Goal: Transaction & Acquisition: Purchase product/service

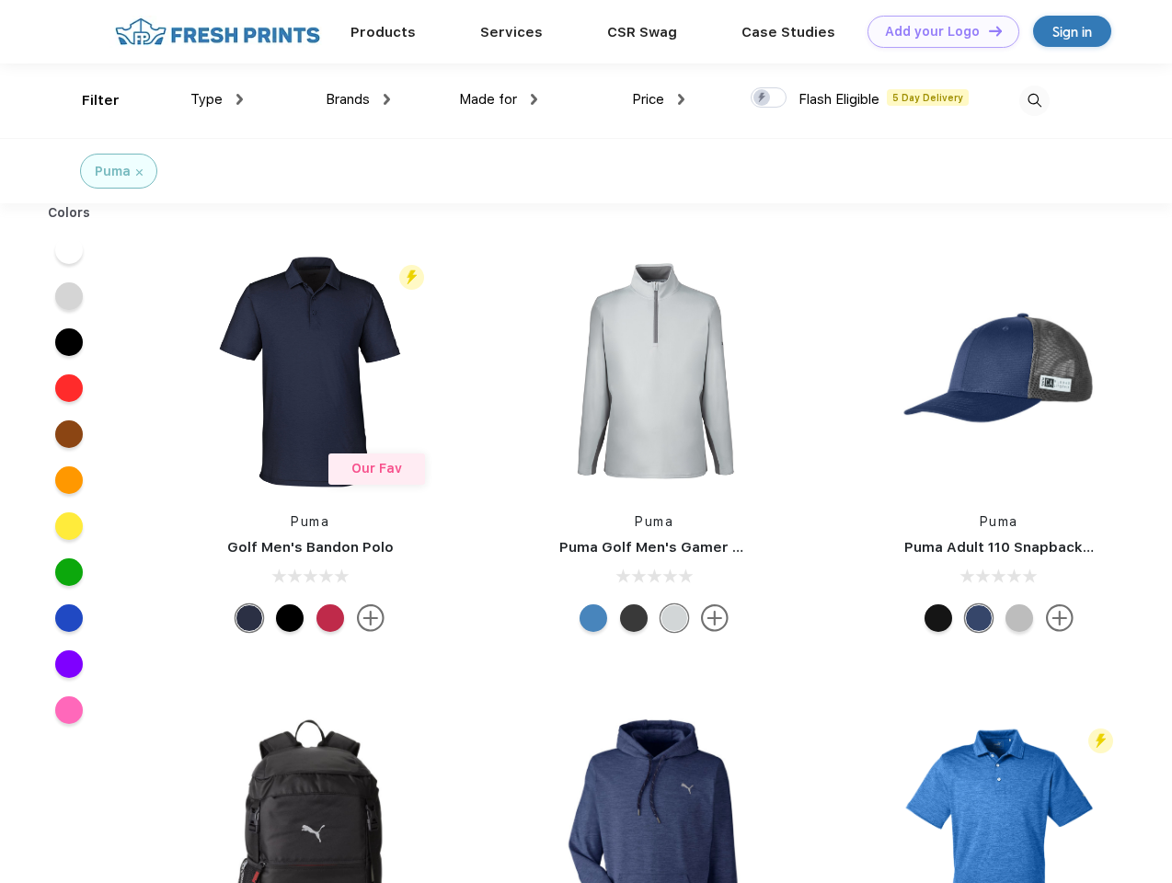
click at [936, 31] on link "Add your Logo Design Tool" at bounding box center [943, 32] width 152 height 32
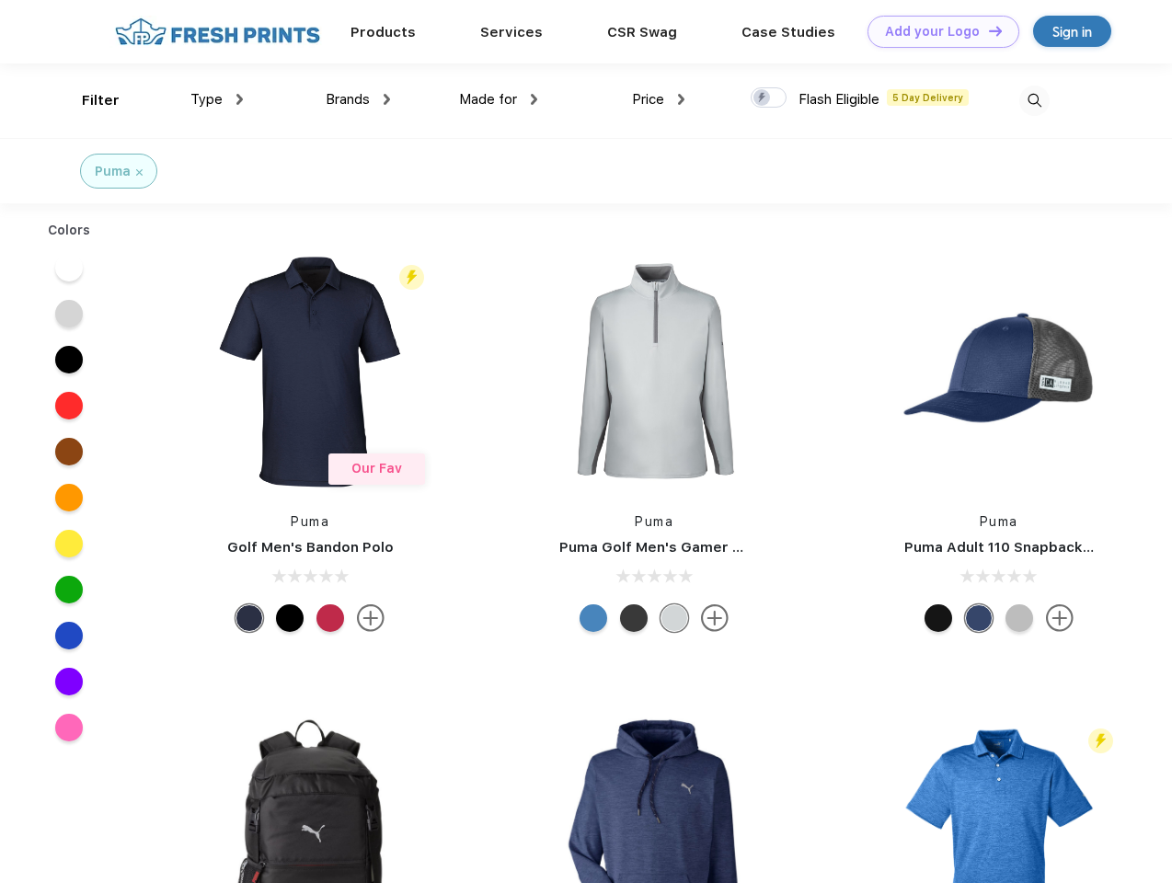
click at [0, 0] on div "Design Tool" at bounding box center [0, 0] width 0 height 0
click at [987, 30] on link "Add your Logo Design Tool" at bounding box center [943, 32] width 152 height 32
click at [88, 100] on div "Filter" at bounding box center [101, 100] width 38 height 21
click at [217, 99] on span "Type" at bounding box center [206, 99] width 32 height 17
click at [358, 99] on span "Brands" at bounding box center [348, 99] width 44 height 17
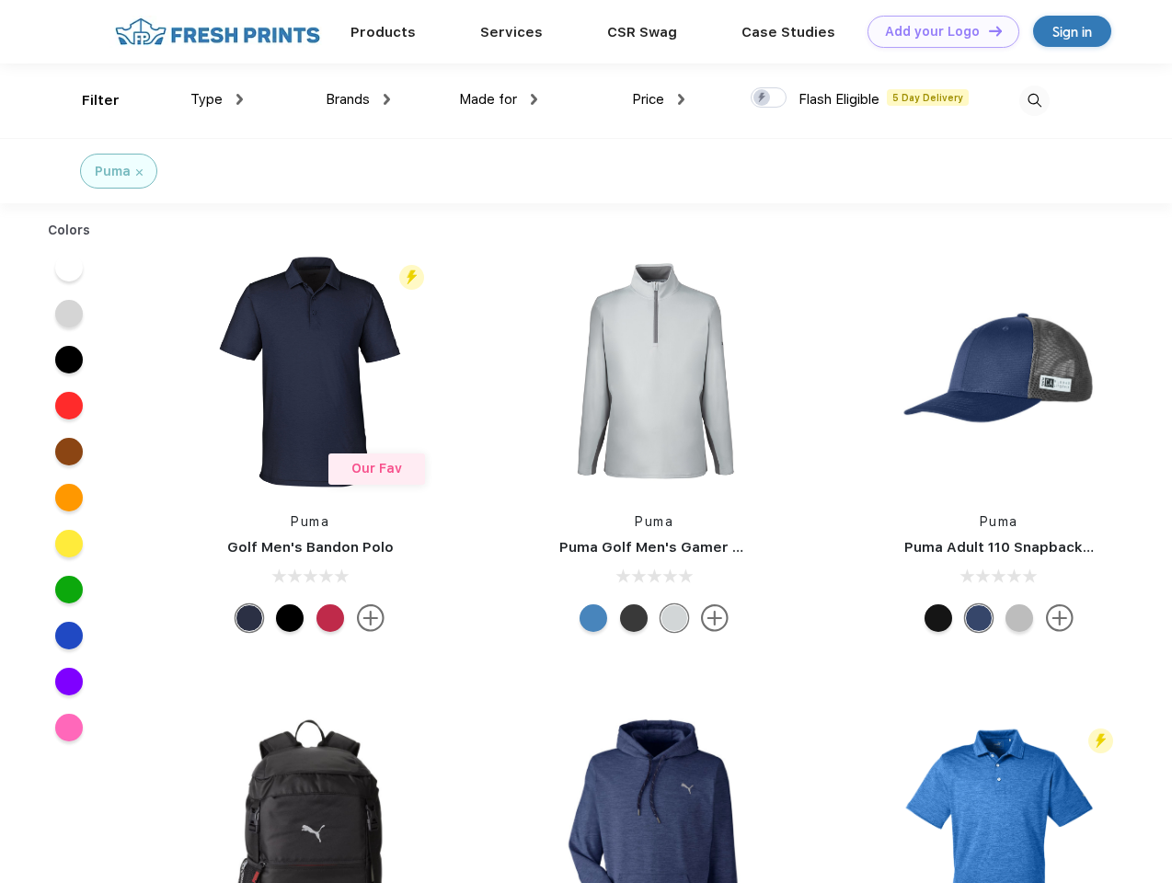
click at [498, 99] on span "Made for" at bounding box center [488, 99] width 58 height 17
click at [659, 99] on span "Price" at bounding box center [648, 99] width 32 height 17
click at [769, 98] on div at bounding box center [768, 97] width 36 height 20
click at [762, 98] on input "checkbox" at bounding box center [756, 92] width 12 height 12
click at [1034, 100] on img at bounding box center [1034, 101] width 30 height 30
